Goal: Task Accomplishment & Management: Manage account settings

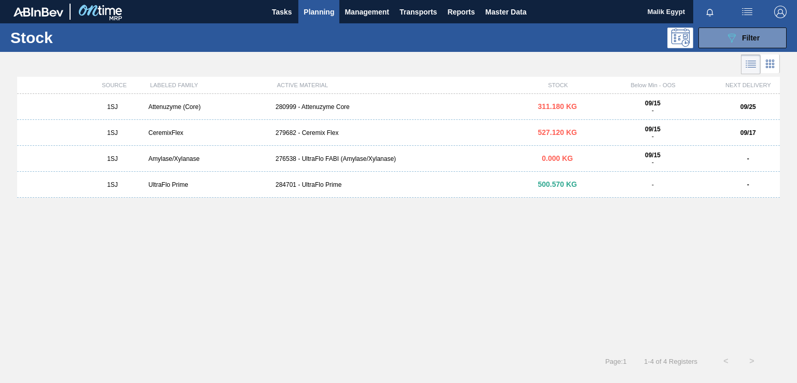
click at [272, 240] on div "1SJ Attenuzyme (Core) 280999 - Attenuzyme Core 311.180 KG 09/15 - 09/25 1SJ Cer…" at bounding box center [398, 218] width 763 height 248
click at [193, 293] on div "1SJ Attenuzyme (Core) 280999 - Attenuzyme Core 311.180 KG 09/15 - 09/25 1SJ Cer…" at bounding box center [398, 218] width 763 height 248
click at [319, 9] on span "Planning" at bounding box center [319, 12] width 31 height 12
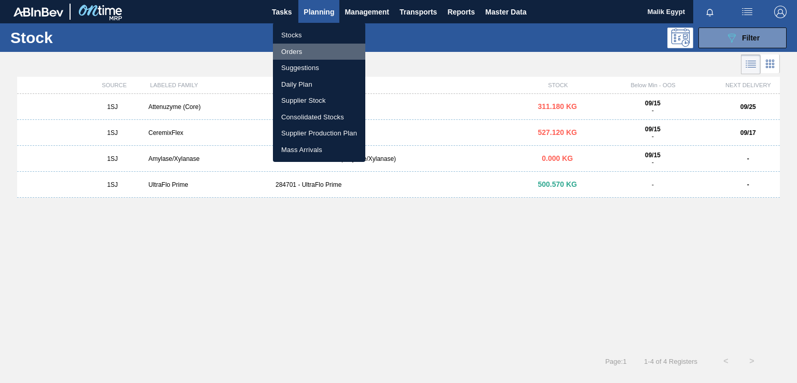
click at [295, 52] on li "Orders" at bounding box center [319, 52] width 92 height 17
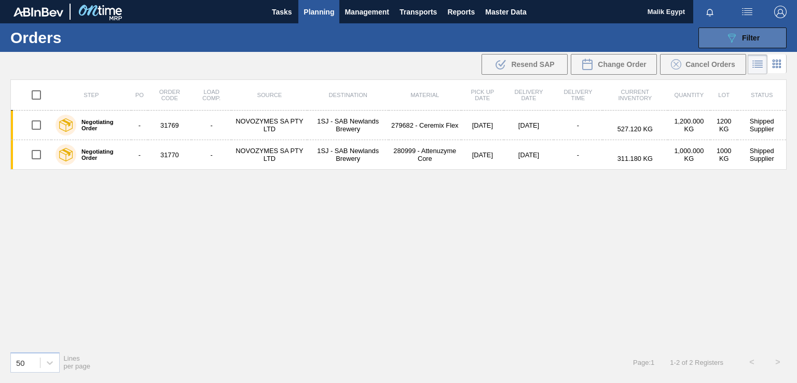
click at [744, 40] on span "Filter" at bounding box center [751, 38] width 18 height 8
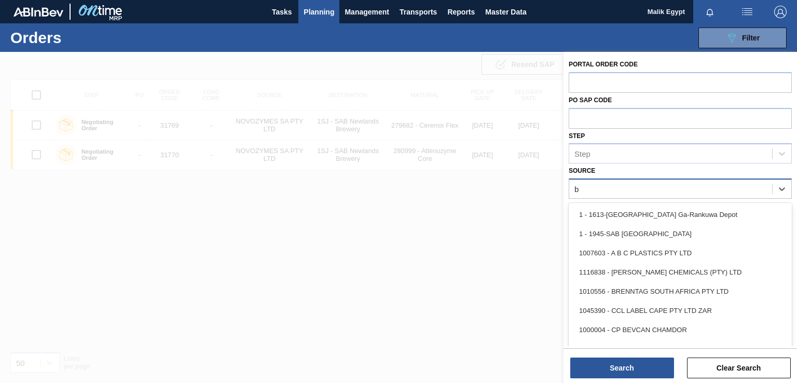
type input "br"
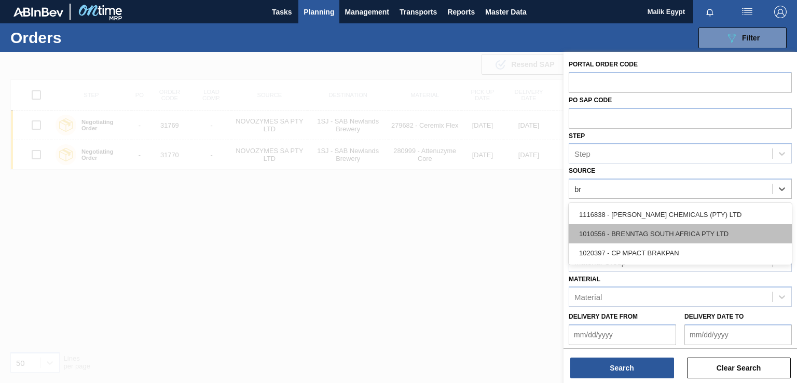
click at [679, 229] on div "1010556 - BRENNTAG SOUTH AFRICA PTY LTD" at bounding box center [680, 233] width 223 height 19
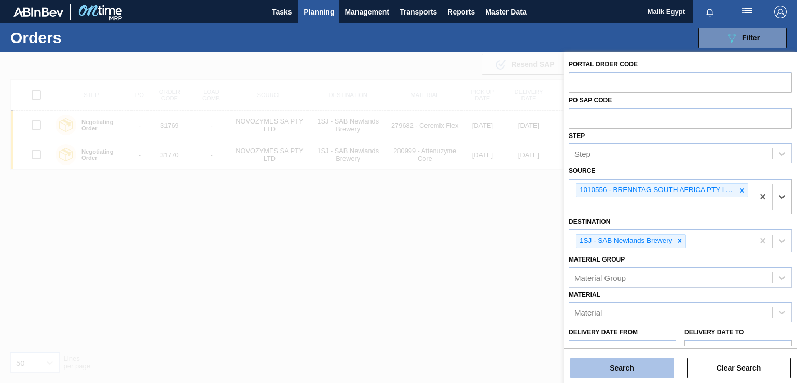
click at [639, 366] on button "Search" at bounding box center [622, 368] width 104 height 21
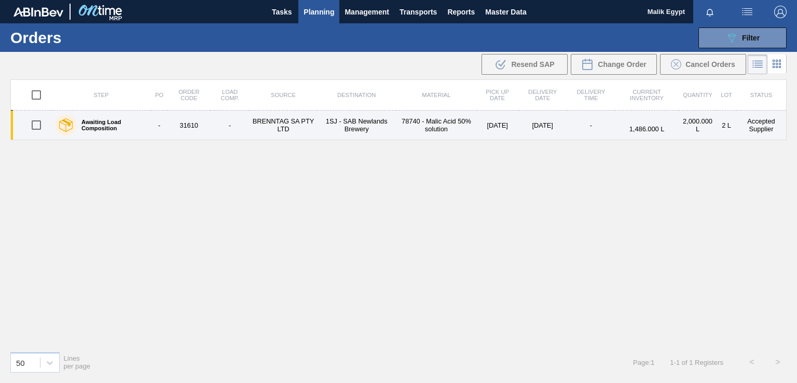
click at [758, 128] on td "Accepted Supplier" at bounding box center [761, 126] width 50 height 30
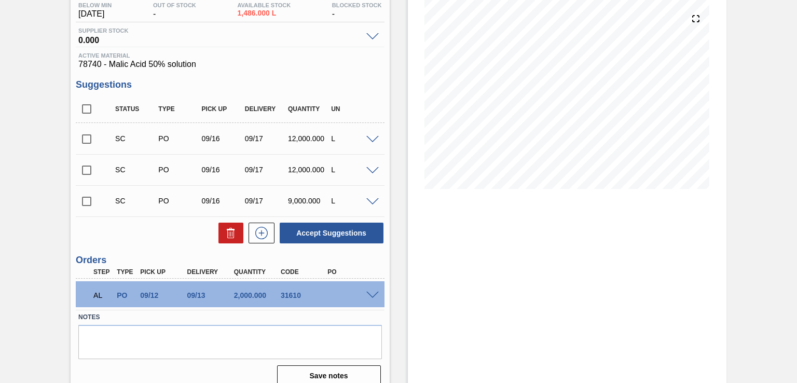
scroll to position [127, 0]
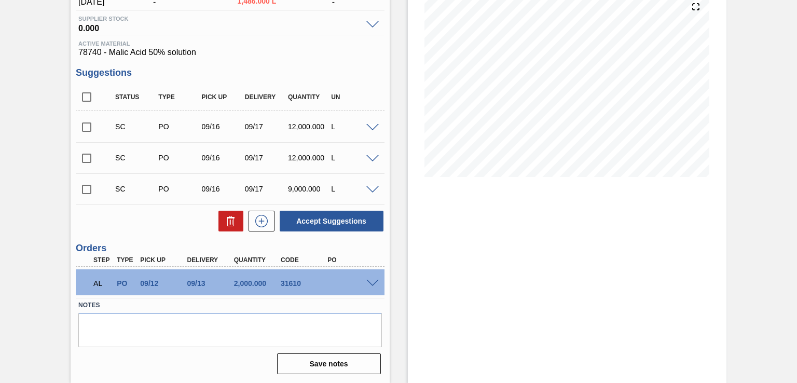
click at [372, 280] on span at bounding box center [372, 284] width 12 height 8
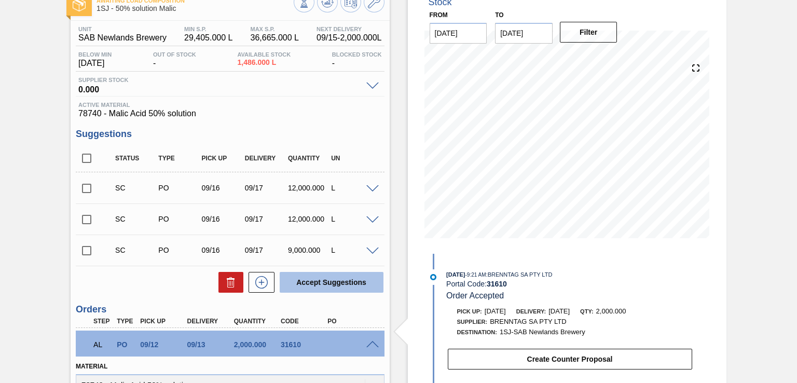
scroll to position [0, 0]
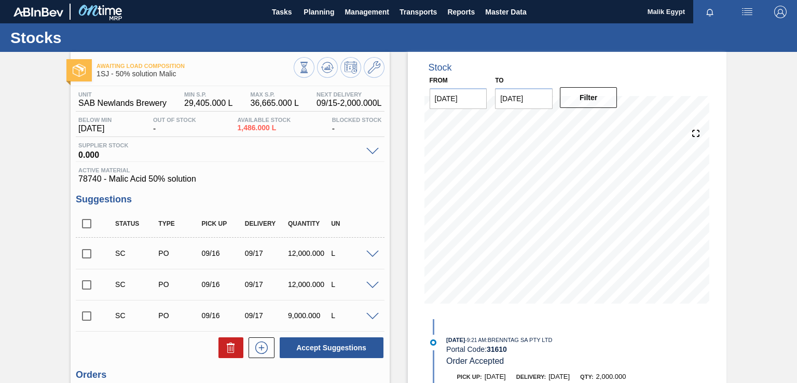
click at [373, 152] on span at bounding box center [372, 152] width 12 height 8
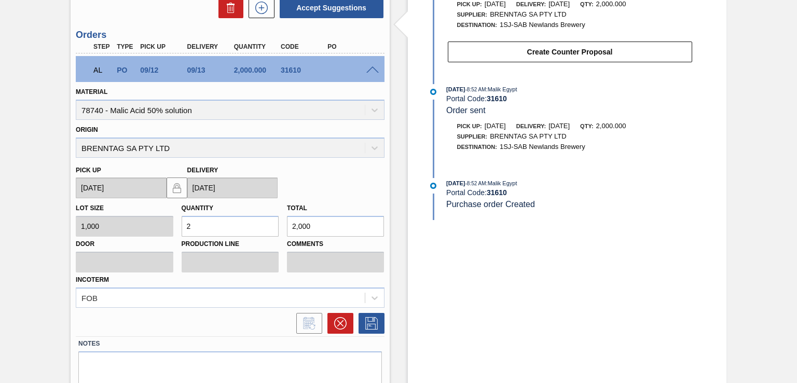
scroll to position [409, 0]
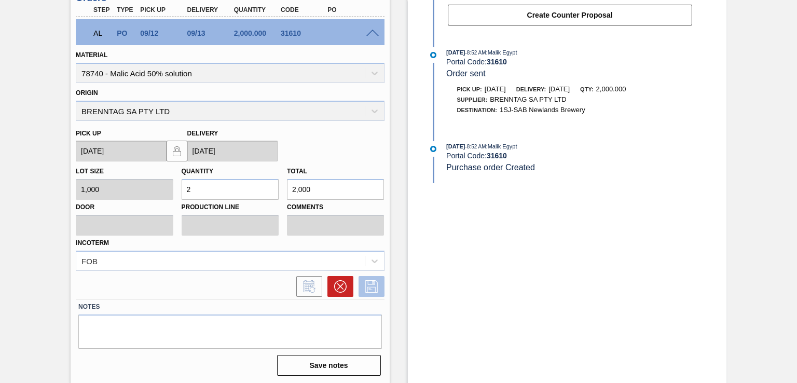
click at [370, 286] on icon at bounding box center [371, 286] width 17 height 12
click at [374, 260] on div "FOB" at bounding box center [230, 261] width 308 height 20
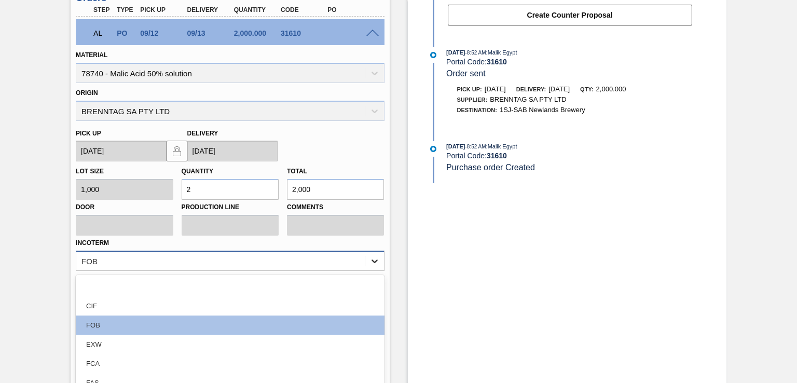
scroll to position [456, 0]
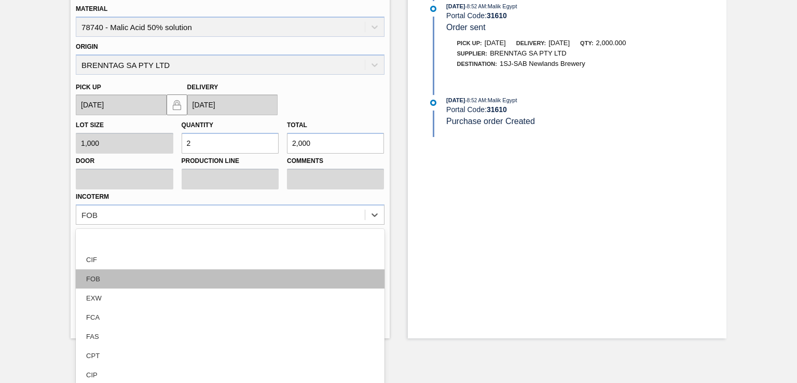
click at [358, 278] on div "FOB" at bounding box center [230, 278] width 308 height 19
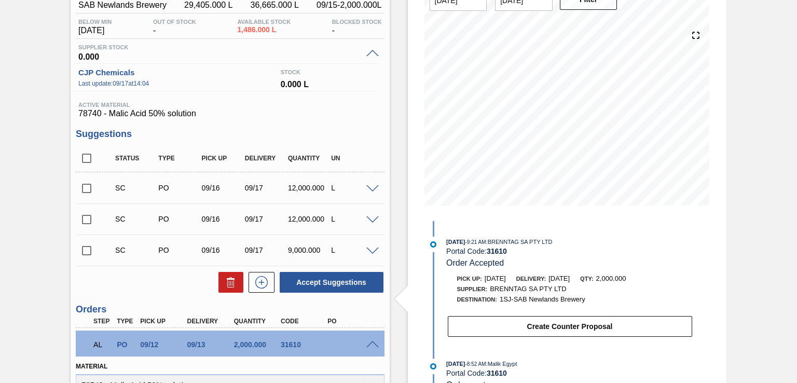
scroll to position [0, 0]
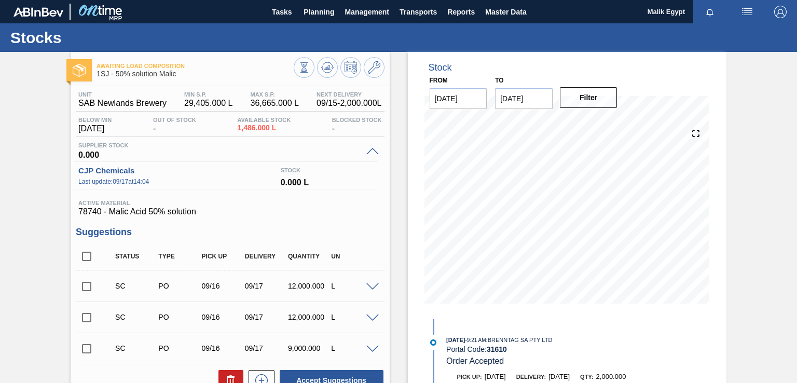
click at [371, 149] on span at bounding box center [372, 152] width 12 height 8
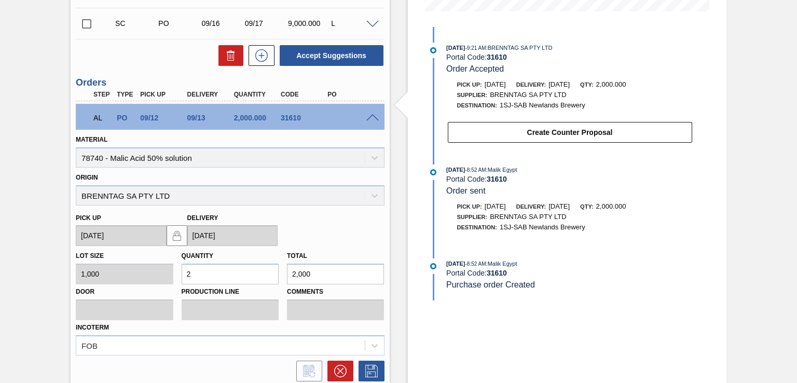
scroll to position [117, 0]
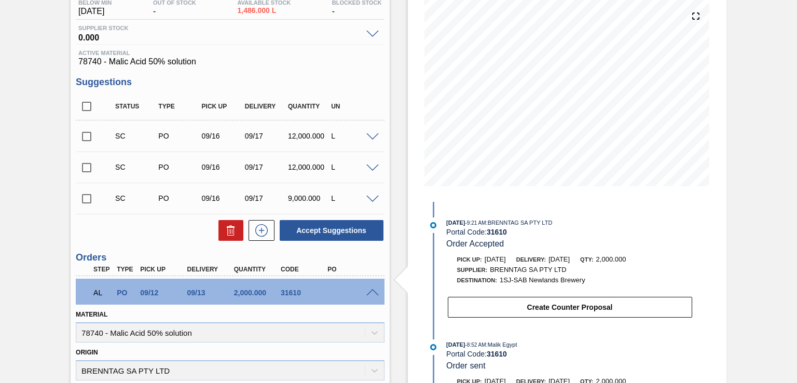
click at [373, 289] on span at bounding box center [372, 293] width 12 height 8
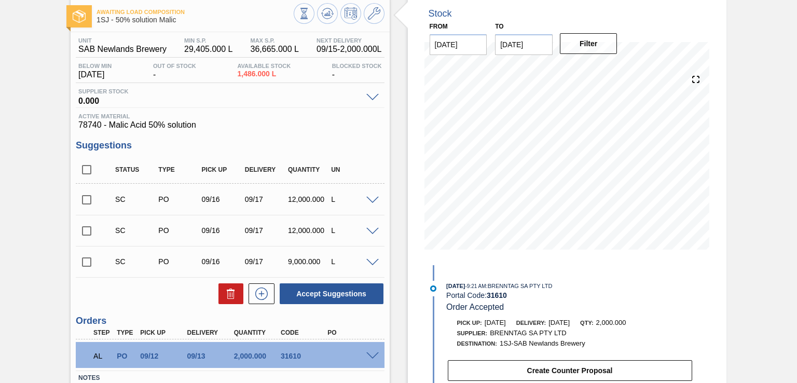
scroll to position [0, 0]
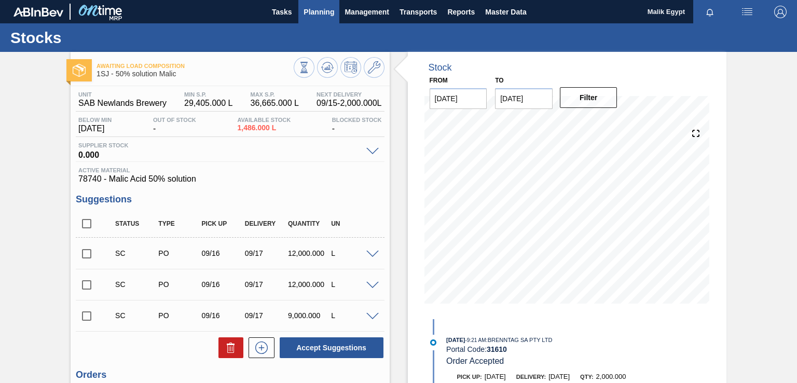
click at [320, 6] on span "Planning" at bounding box center [319, 12] width 31 height 12
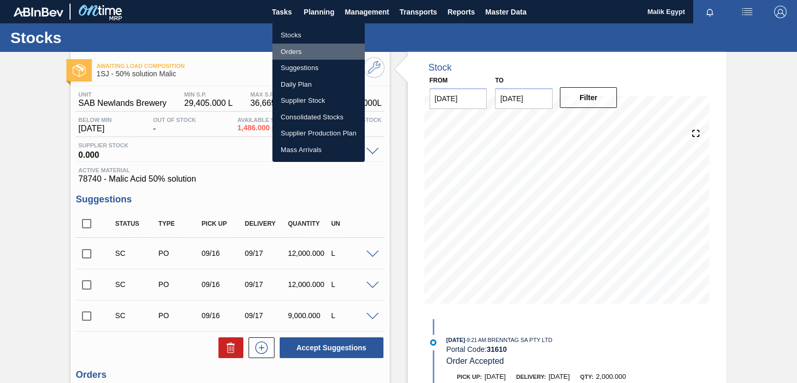
click at [293, 51] on li "Orders" at bounding box center [318, 52] width 92 height 17
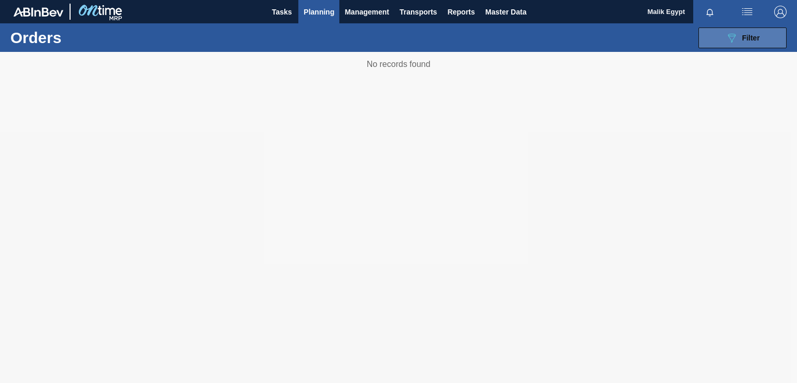
click at [739, 36] on div "089F7B8B-B2A5-4AFE-B5C0-19BA573D28AC Filter" at bounding box center [742, 38] width 34 height 12
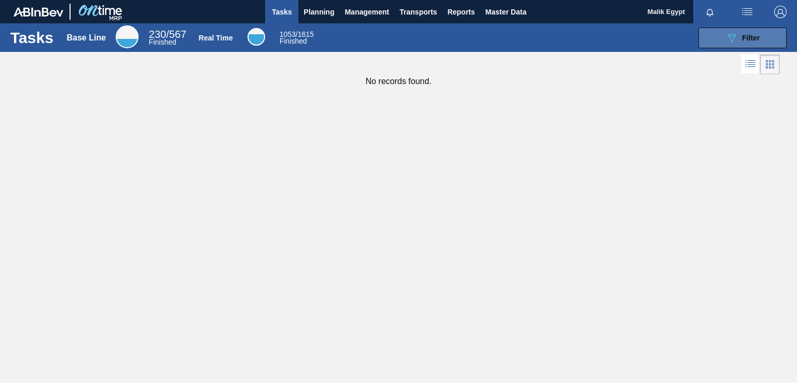
click at [743, 35] on span "Filter" at bounding box center [751, 38] width 18 height 8
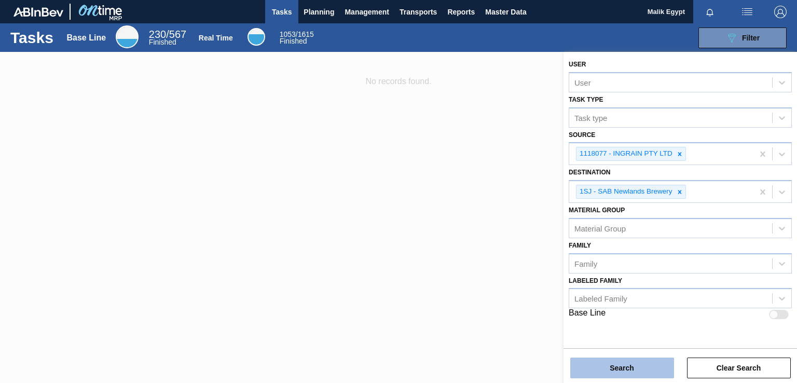
click at [622, 370] on button "Search" at bounding box center [622, 368] width 104 height 21
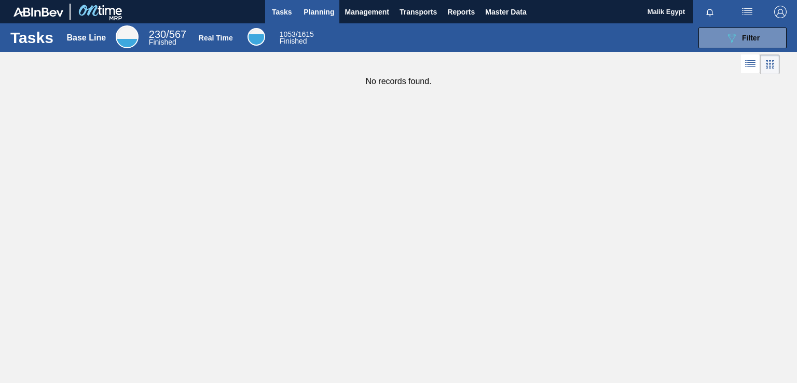
click at [315, 9] on span "Planning" at bounding box center [319, 12] width 31 height 12
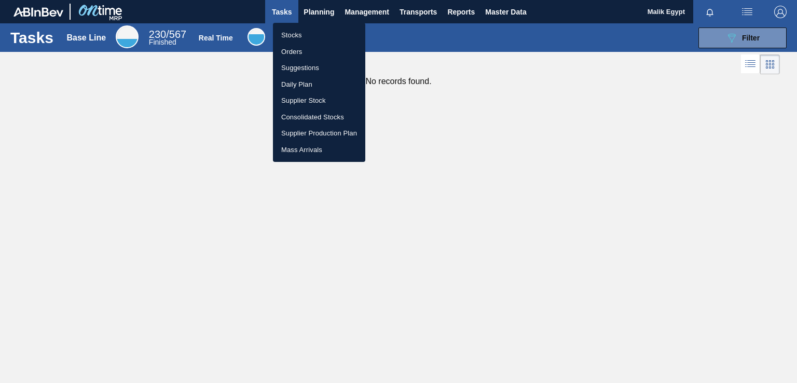
click at [295, 50] on li "Orders" at bounding box center [319, 52] width 92 height 17
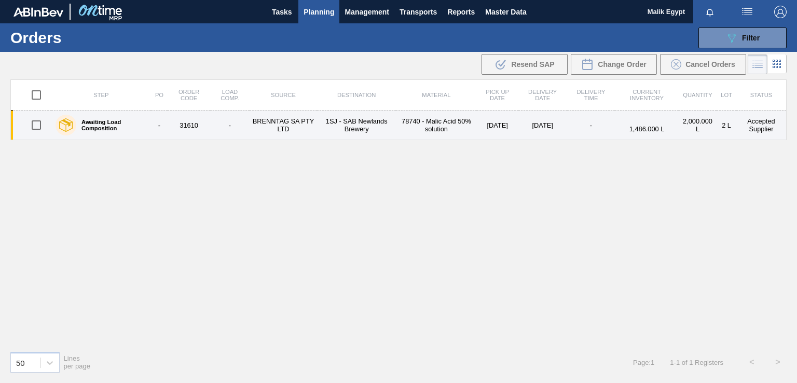
click at [38, 127] on input "checkbox" at bounding box center [36, 125] width 22 height 22
checkbox input "true"
click at [34, 122] on input "checkbox" at bounding box center [36, 125] width 22 height 22
checkbox input "false"
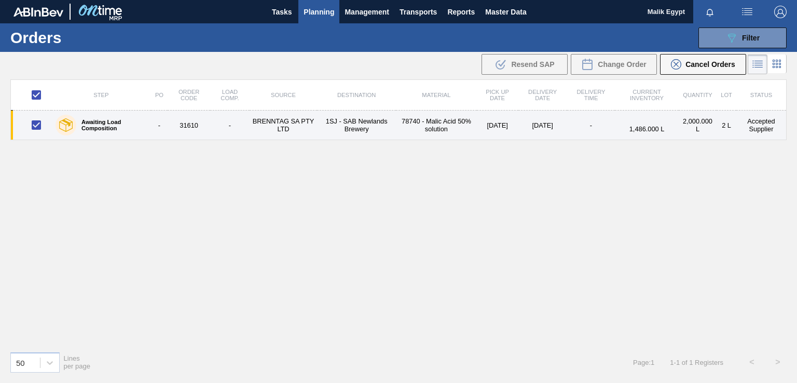
checkbox input "false"
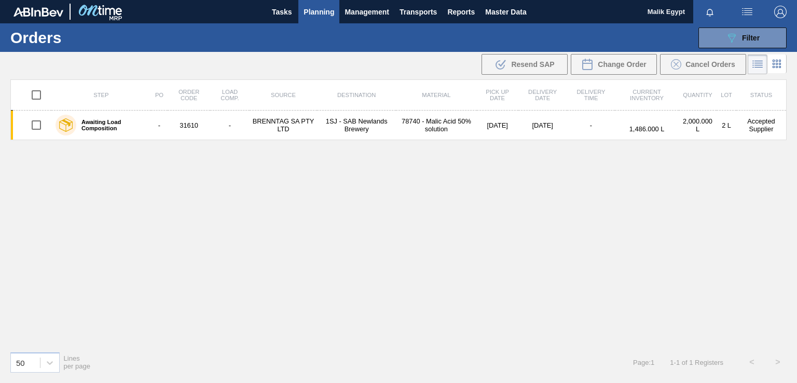
click at [424, 224] on div "Step PO Order Code Load Comp. Source Destination Material Pick up Date Delivery…" at bounding box center [398, 211] width 776 height 264
